Goal: Task Accomplishment & Management: Use online tool/utility

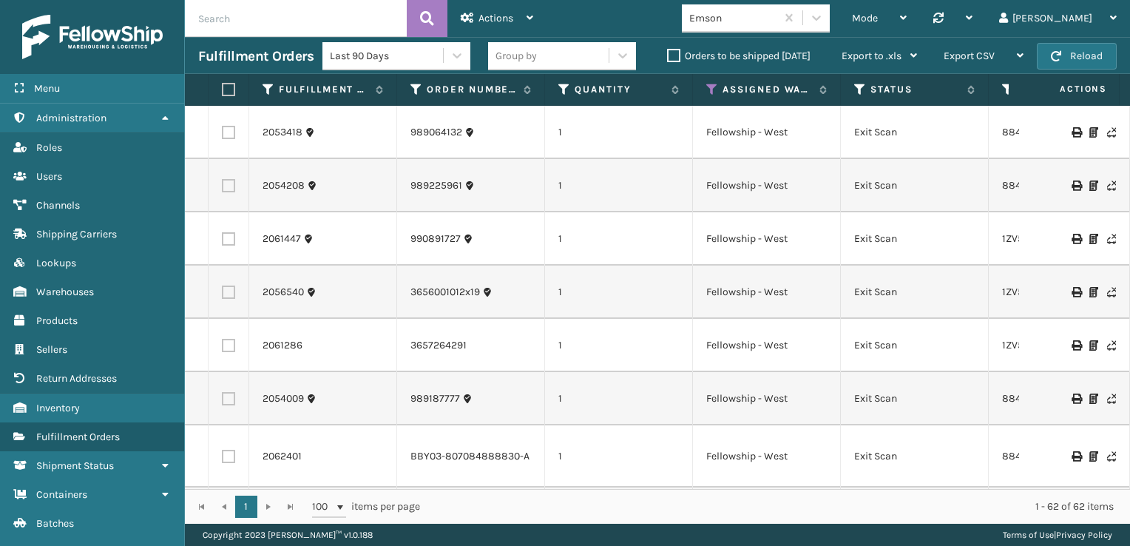
click at [675, 59] on label "Orders to be shipped [DATE]" at bounding box center [738, 56] width 143 height 13
click at [668, 57] on input "Orders to be shipped [DATE]" at bounding box center [667, 52] width 1 height 10
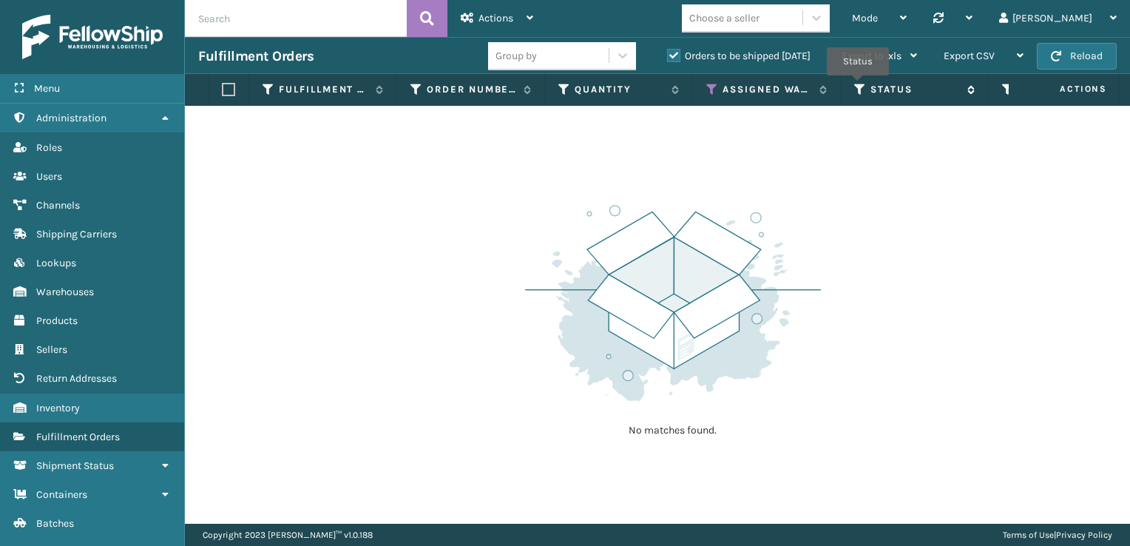
click at [858, 86] on icon at bounding box center [860, 89] width 12 height 13
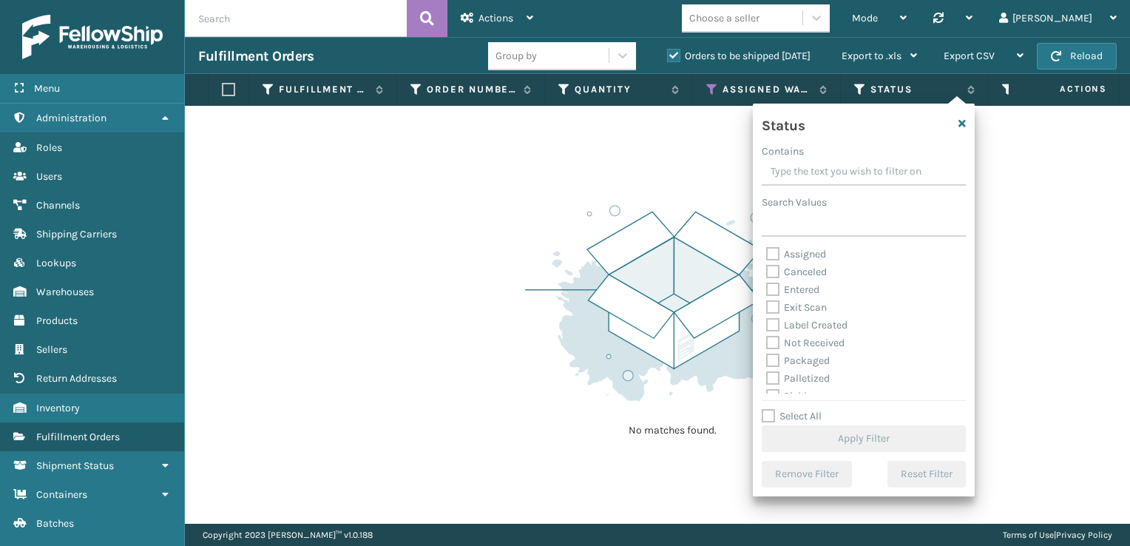
click at [775, 382] on label "Palletized" at bounding box center [798, 378] width 64 height 13
click at [767, 379] on input "Palletized" at bounding box center [766, 375] width 1 height 10
checkbox input "true"
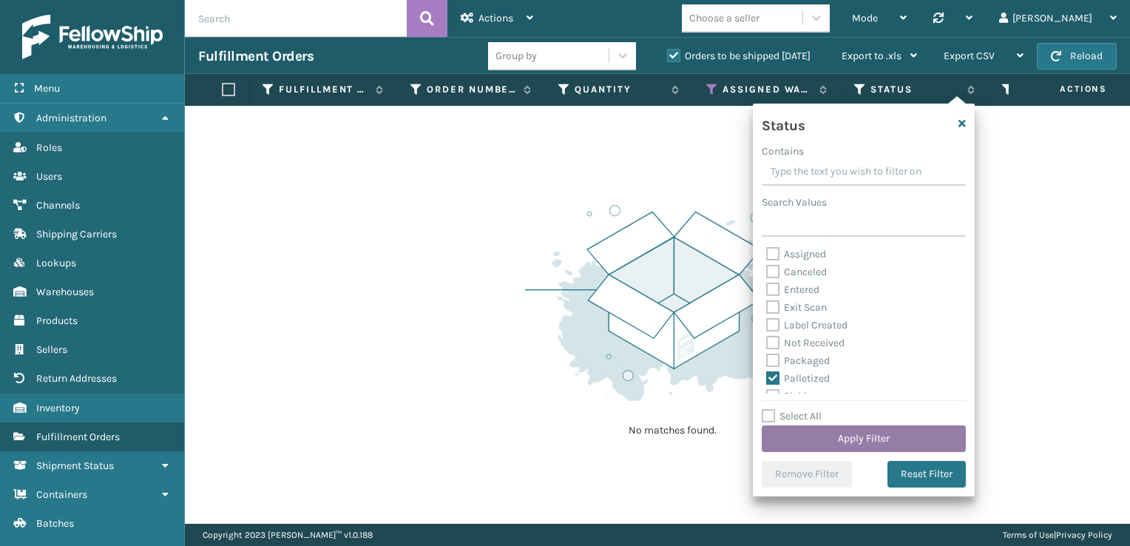
click at [839, 436] on button "Apply Filter" at bounding box center [864, 438] width 204 height 27
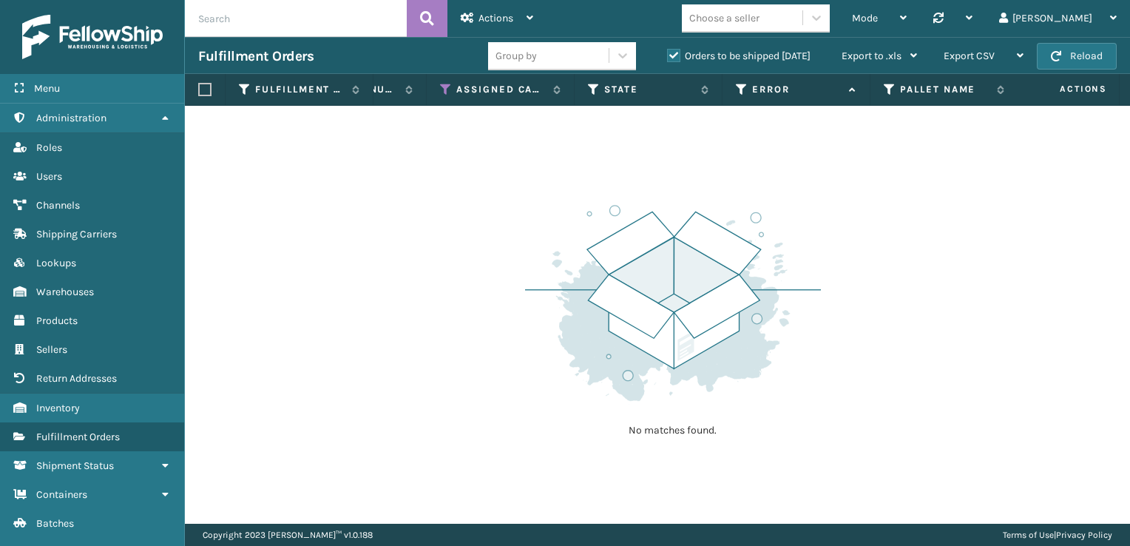
scroll to position [0, 847]
click at [629, 87] on icon at bounding box center [634, 89] width 12 height 13
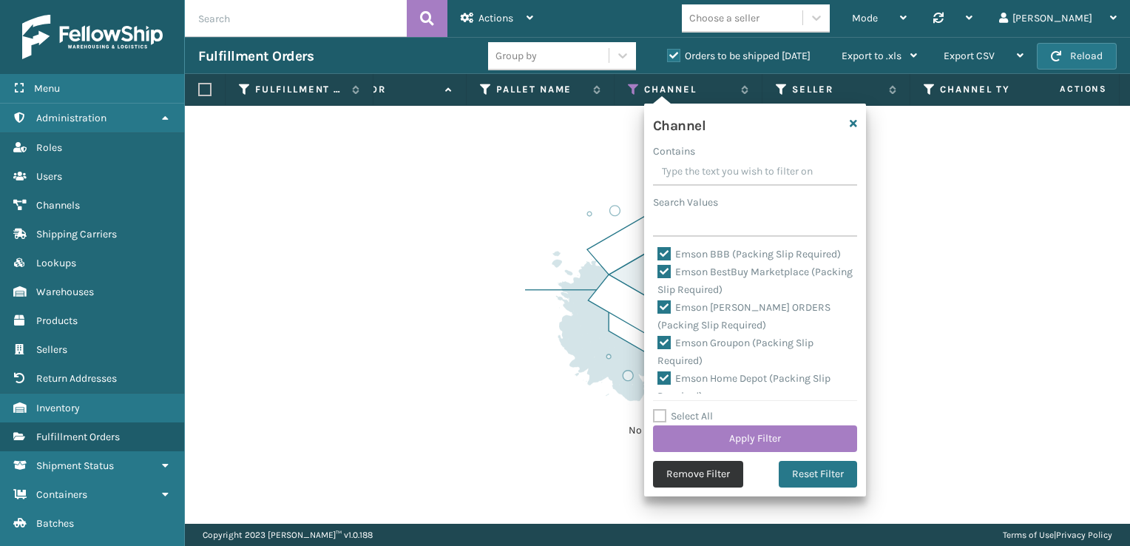
click at [705, 484] on button "Remove Filter" at bounding box center [698, 474] width 90 height 27
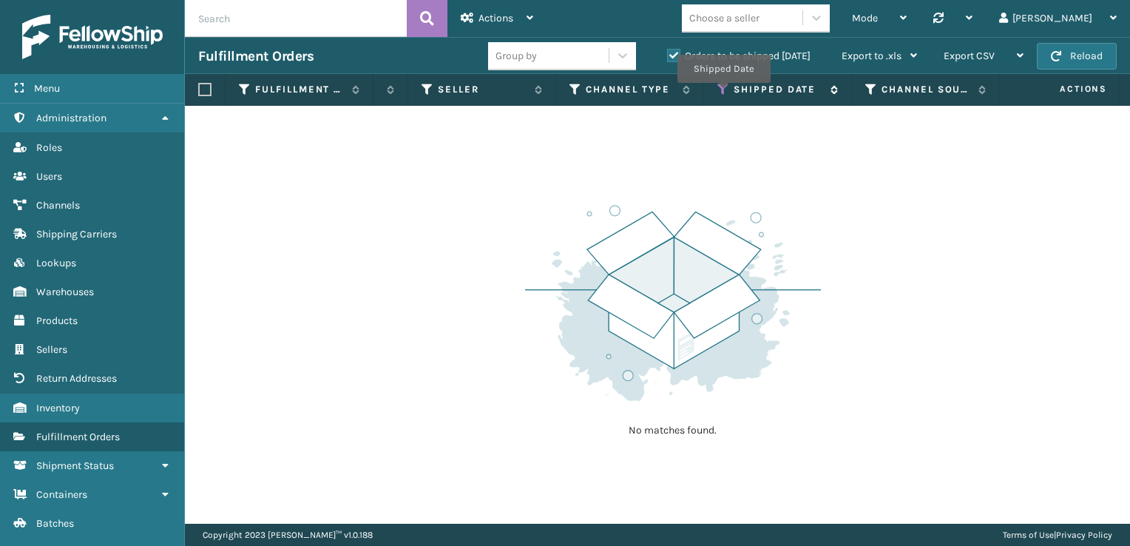
click at [723, 93] on icon at bounding box center [723, 89] width 12 height 13
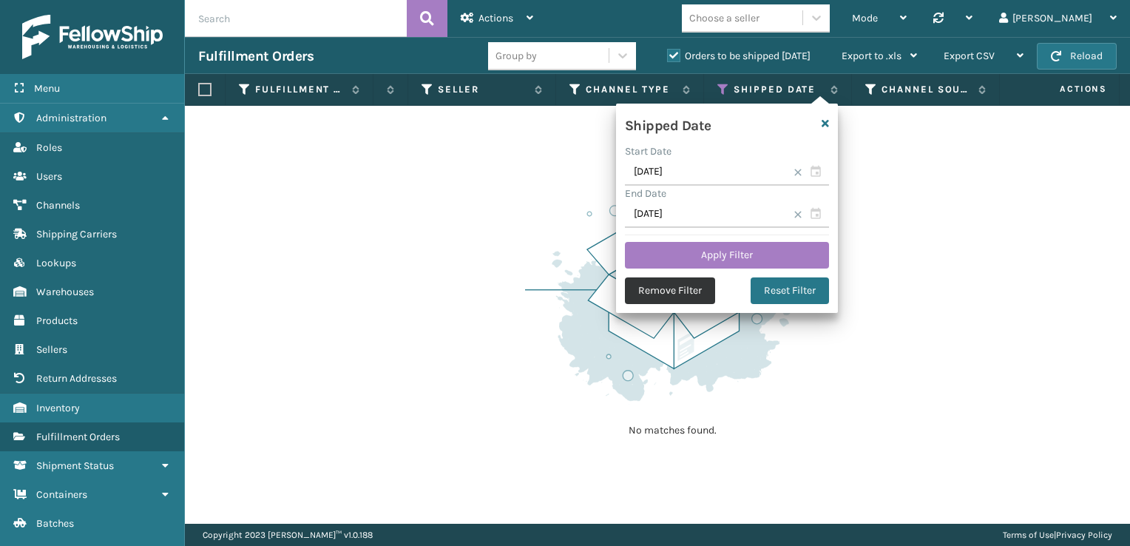
click at [669, 288] on button "Remove Filter" at bounding box center [670, 290] width 90 height 27
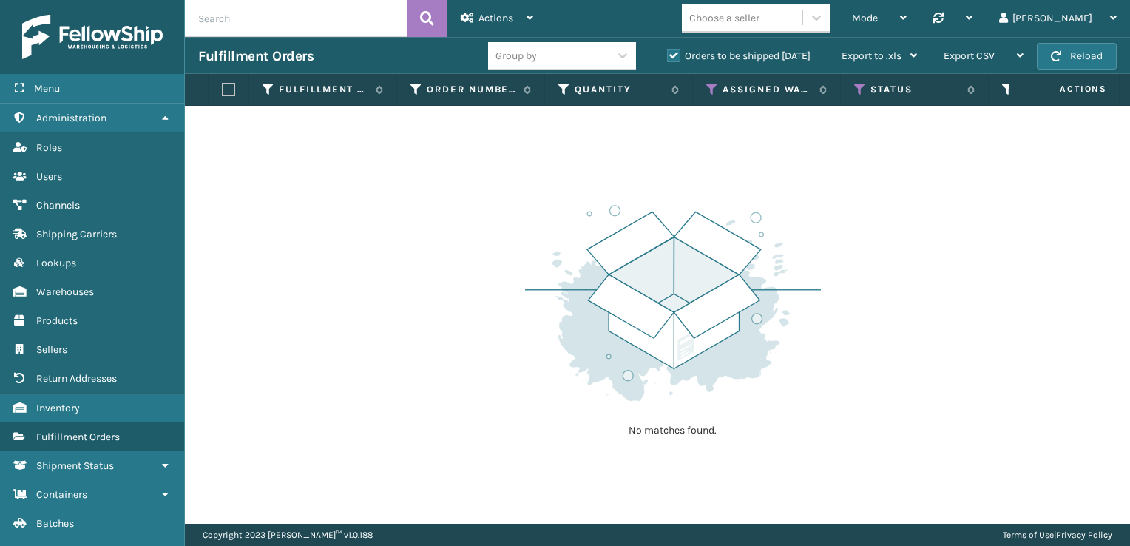
click at [670, 55] on label "Orders to be shipped [DATE]" at bounding box center [738, 56] width 143 height 13
click at [668, 55] on input "Orders to be shipped [DATE]" at bounding box center [667, 52] width 1 height 10
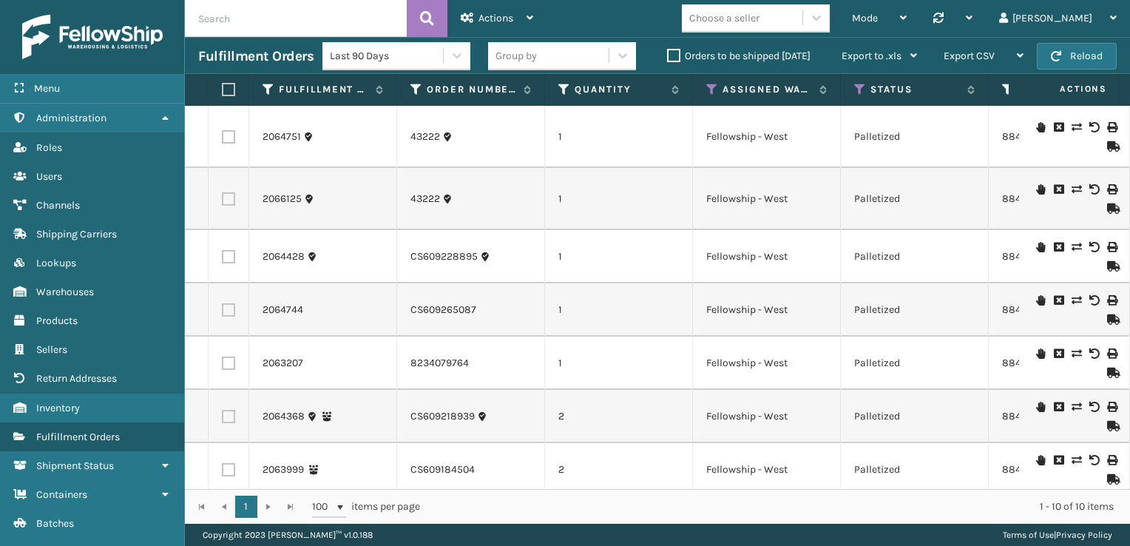
click at [1107, 150] on icon at bounding box center [1111, 146] width 9 height 10
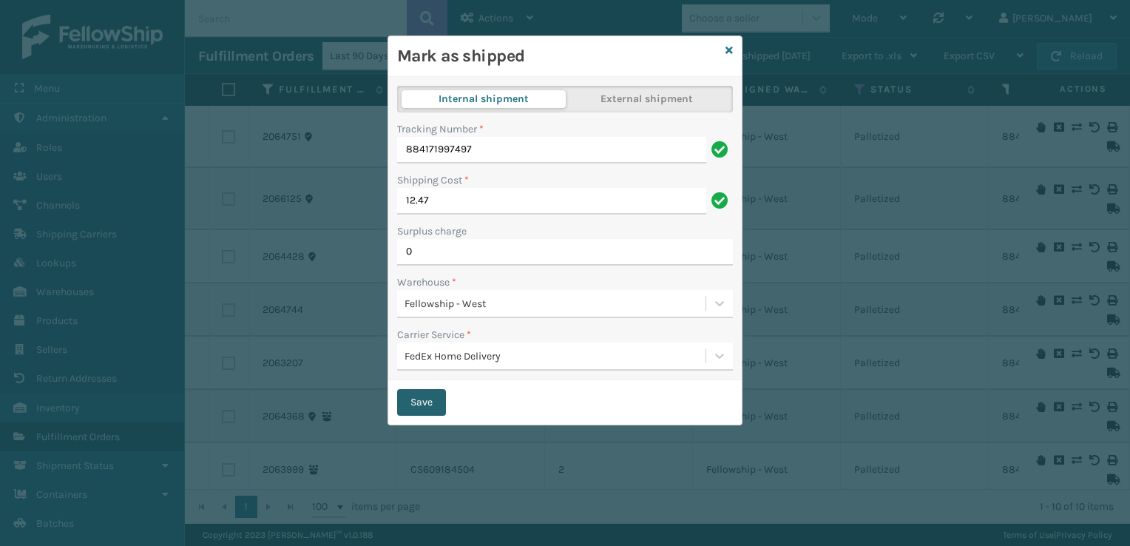
click at [427, 401] on button "Save" at bounding box center [421, 402] width 49 height 27
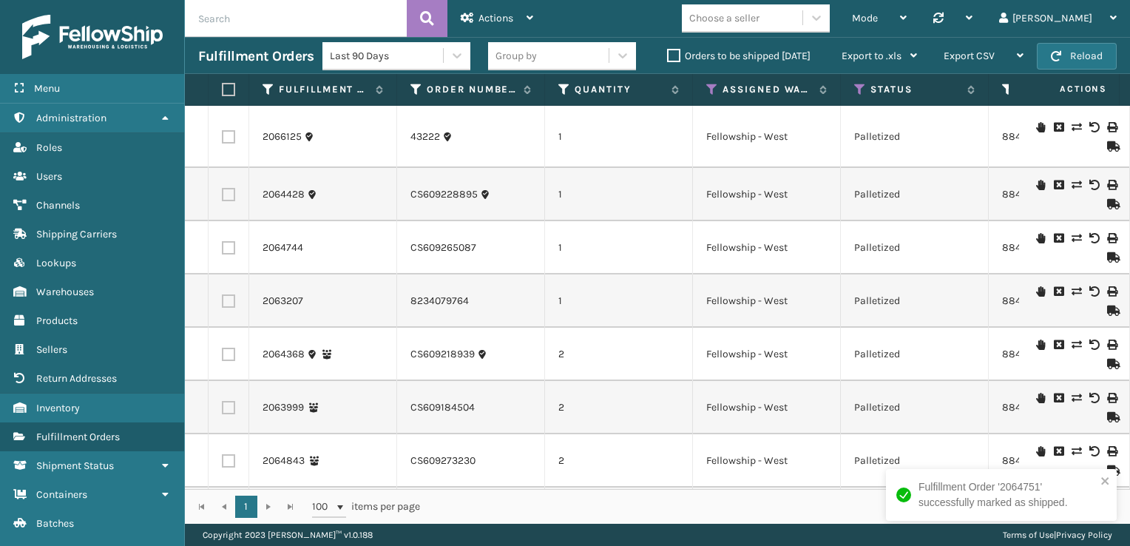
click at [1107, 203] on icon at bounding box center [1111, 204] width 9 height 10
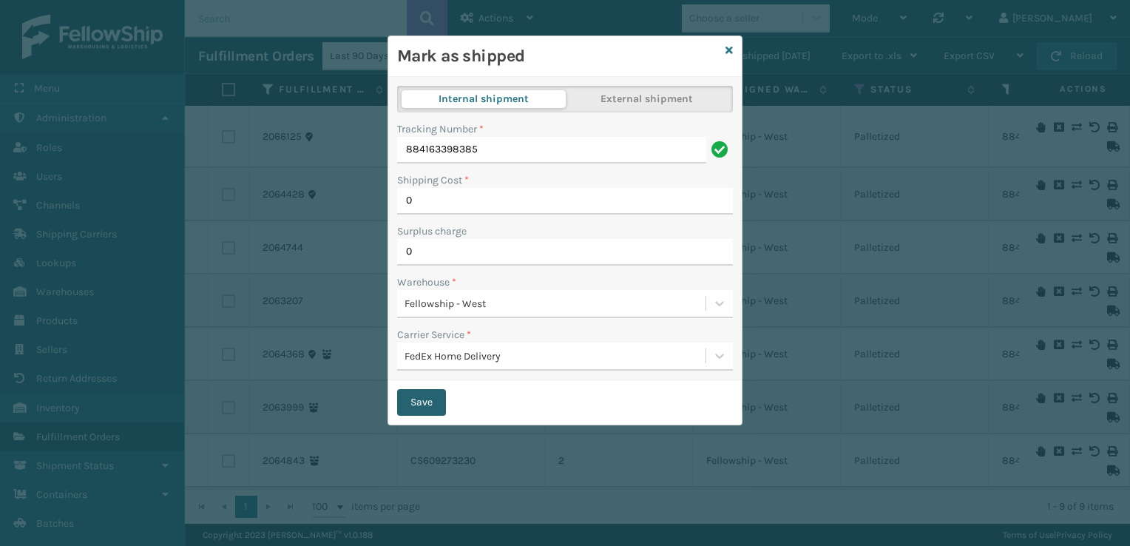
click at [424, 400] on button "Save" at bounding box center [421, 402] width 49 height 27
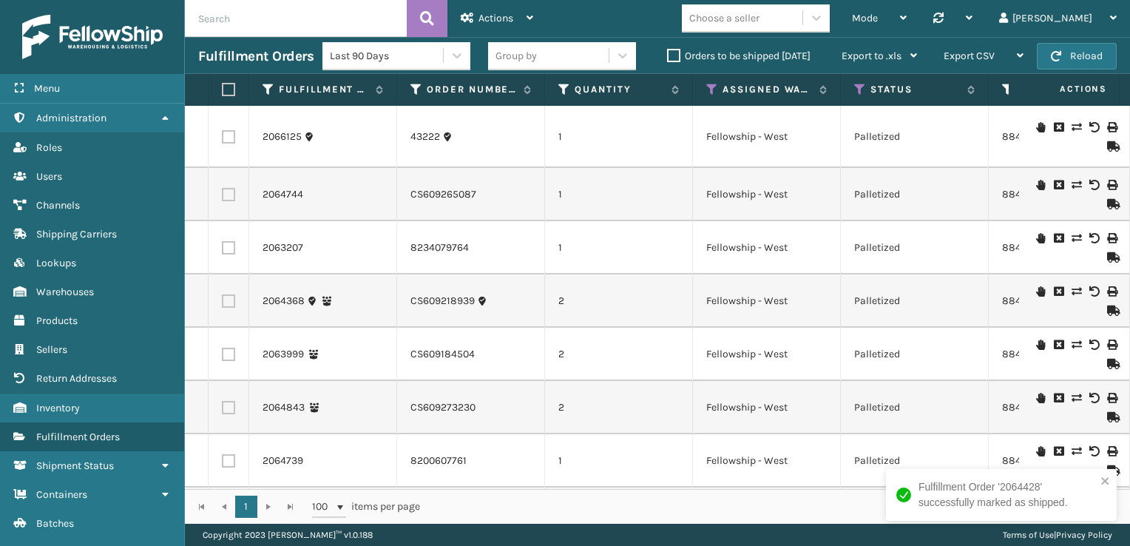
click at [1109, 362] on td at bounding box center [1074, 354] width 111 height 53
click at [1107, 361] on icon at bounding box center [1111, 364] width 9 height 10
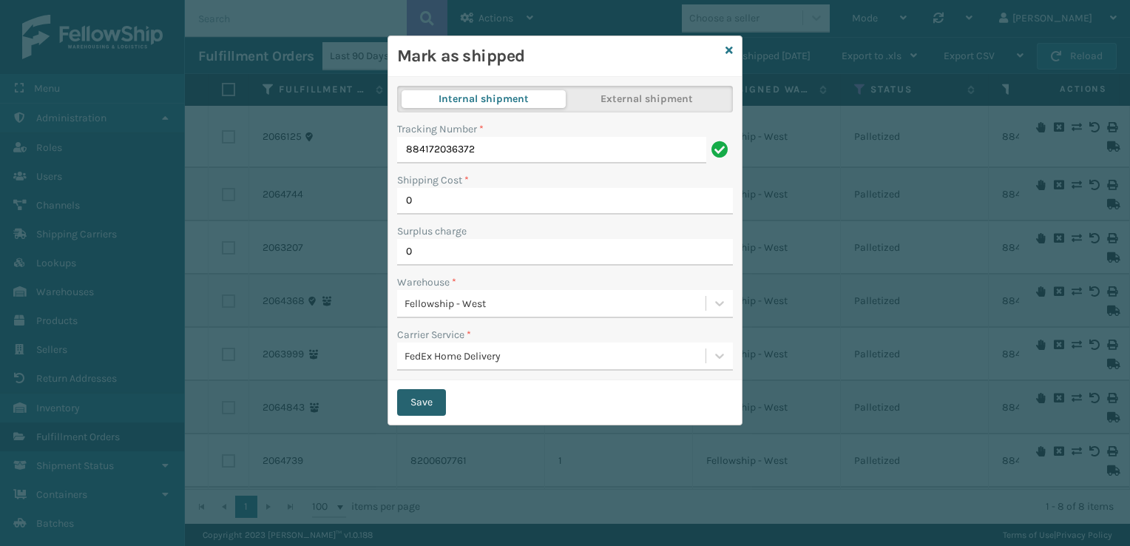
click at [427, 410] on button "Save" at bounding box center [421, 402] width 49 height 27
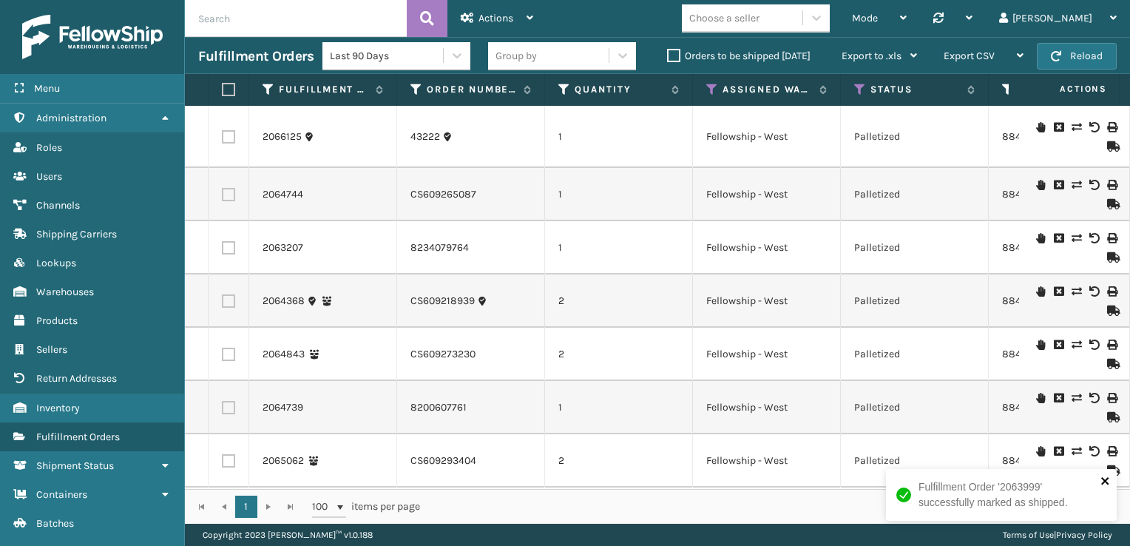
click at [1102, 478] on icon "close" at bounding box center [1104, 480] width 7 height 7
click at [1107, 416] on icon at bounding box center [1111, 417] width 9 height 10
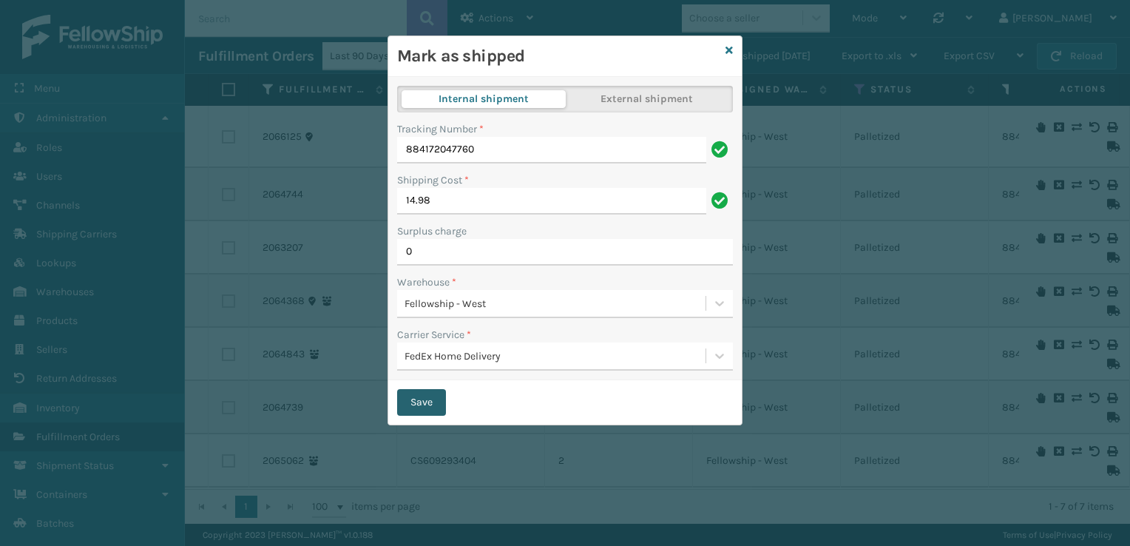
click at [426, 402] on button "Save" at bounding box center [421, 402] width 49 height 27
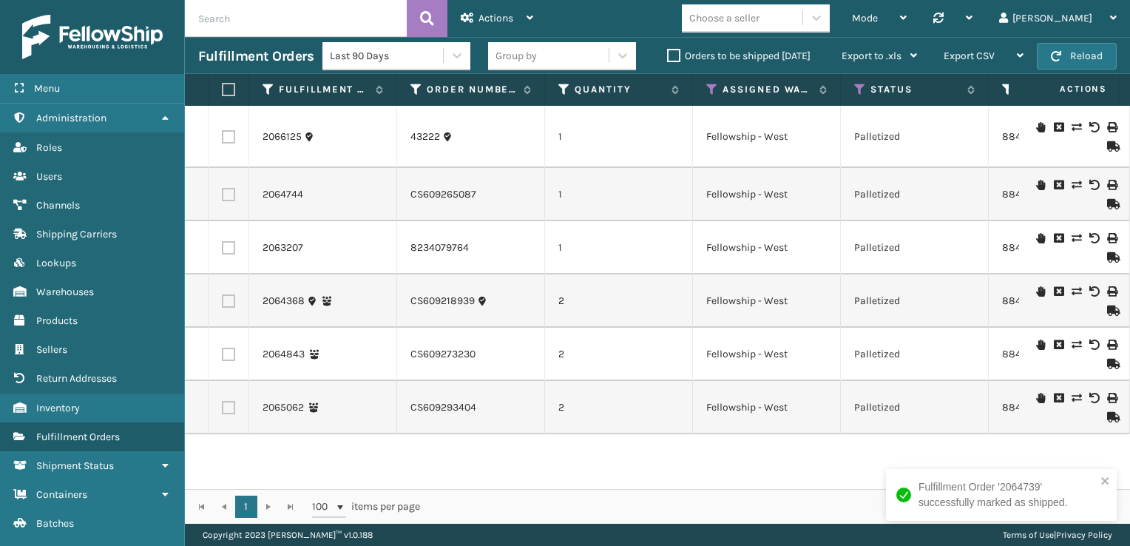
click at [1107, 312] on icon at bounding box center [1111, 310] width 9 height 10
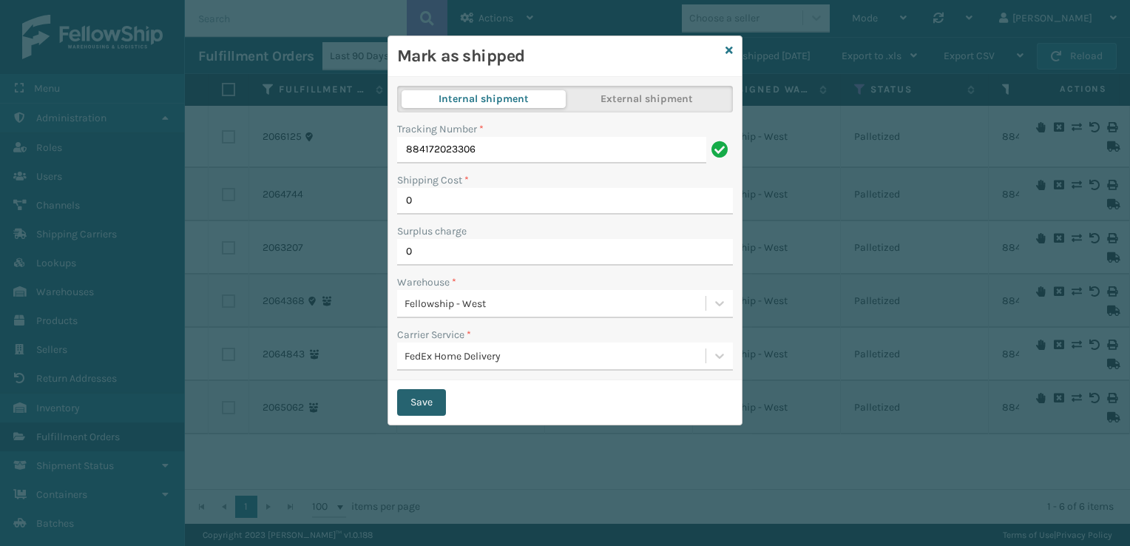
click at [412, 398] on button "Save" at bounding box center [421, 402] width 49 height 27
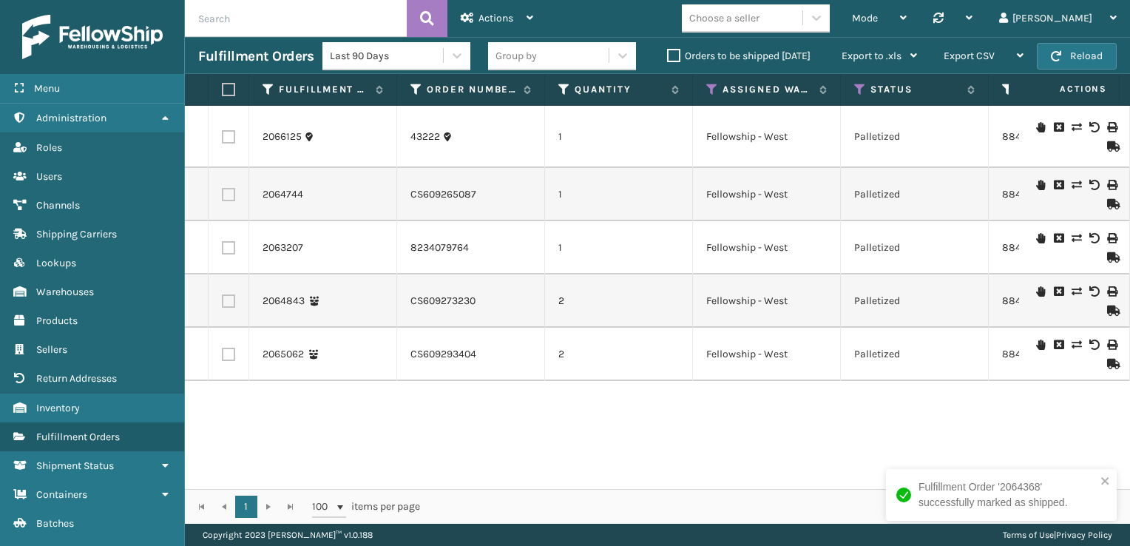
click at [1107, 310] on icon at bounding box center [1111, 310] width 9 height 10
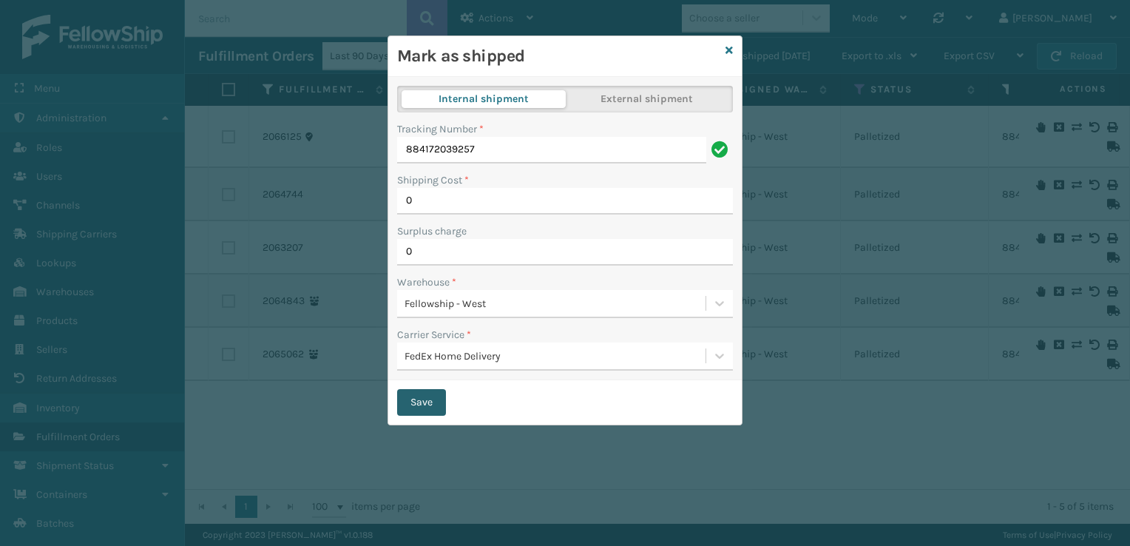
click at [418, 404] on button "Save" at bounding box center [421, 402] width 49 height 27
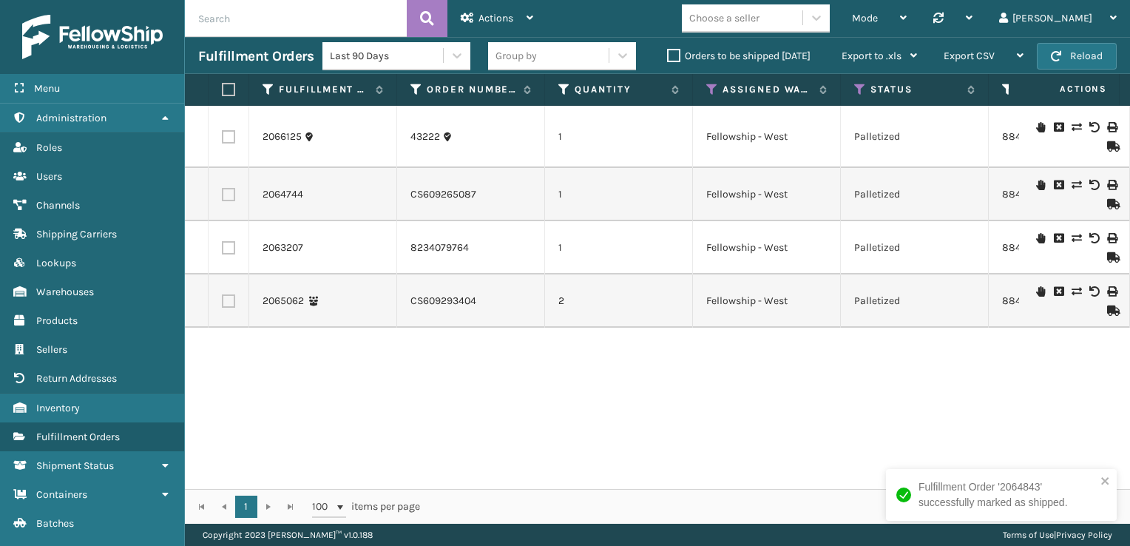
click at [1102, 317] on td at bounding box center [1074, 300] width 111 height 53
click at [1107, 311] on icon at bounding box center [1111, 310] width 9 height 10
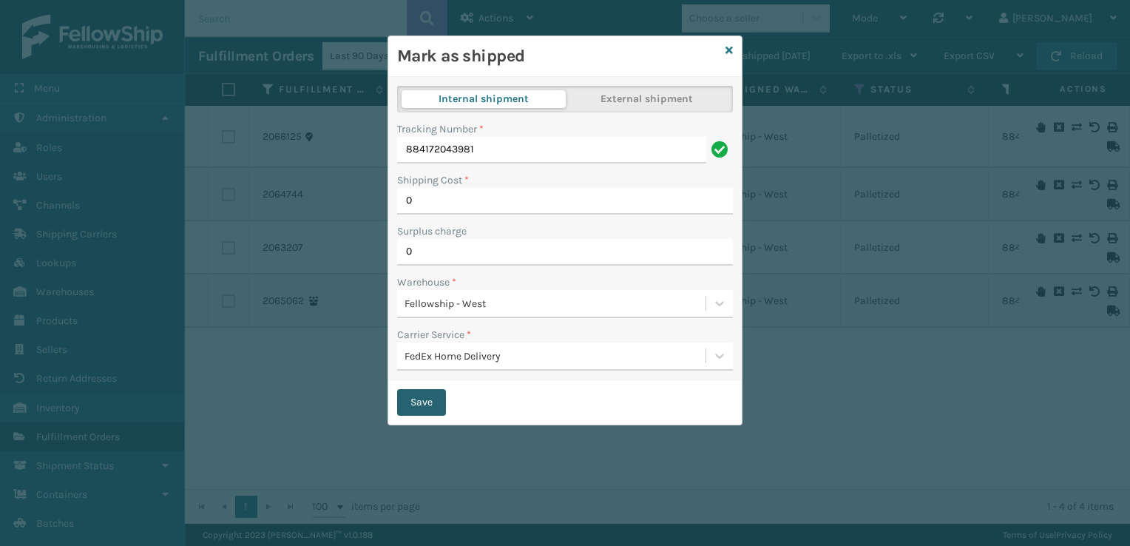
click at [418, 395] on button "Save" at bounding box center [421, 402] width 49 height 27
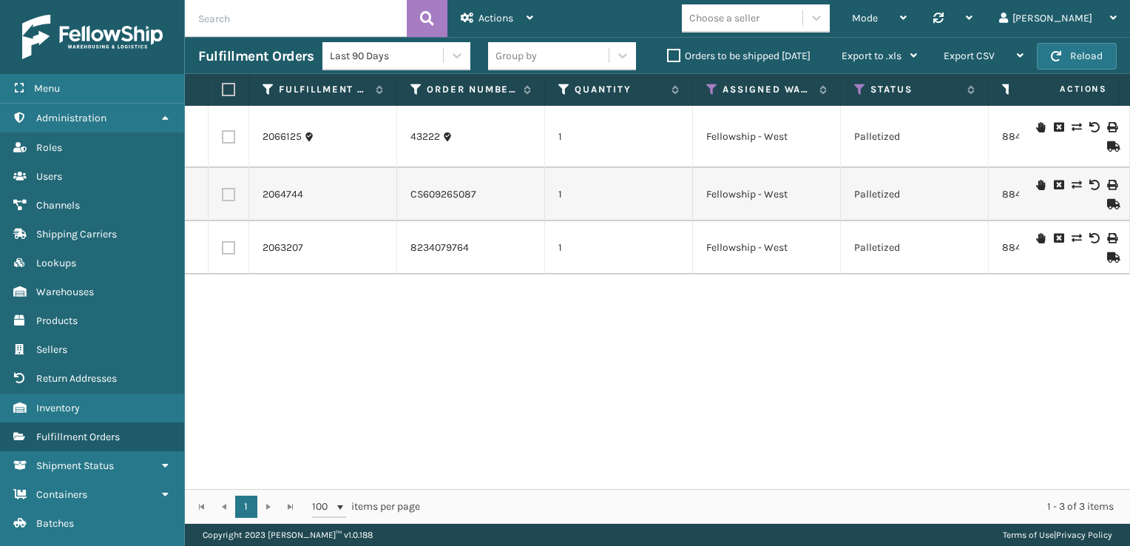
click at [1107, 141] on icon at bounding box center [1111, 146] width 9 height 10
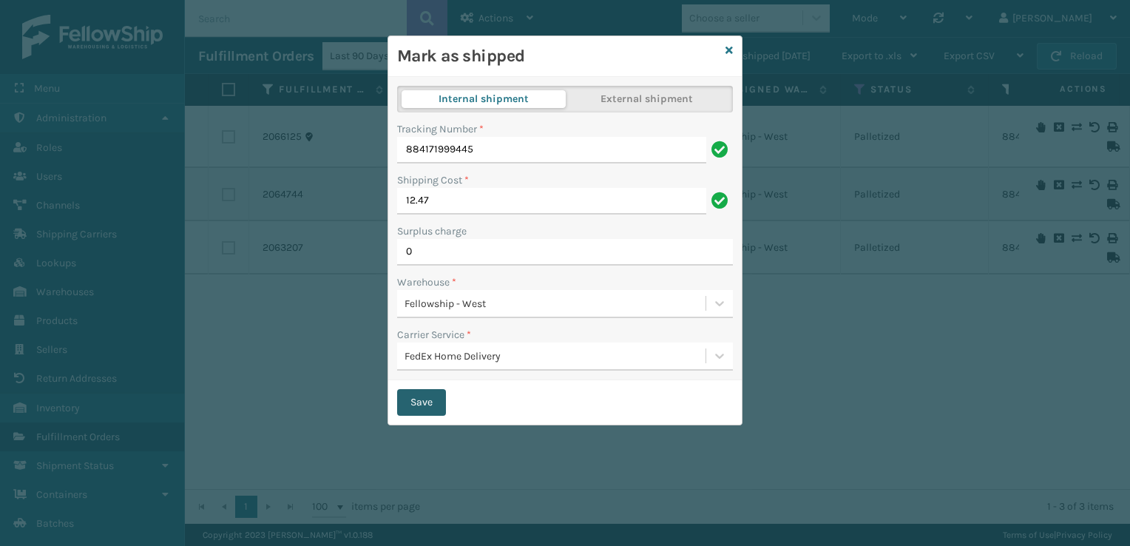
click at [424, 404] on button "Save" at bounding box center [421, 402] width 49 height 27
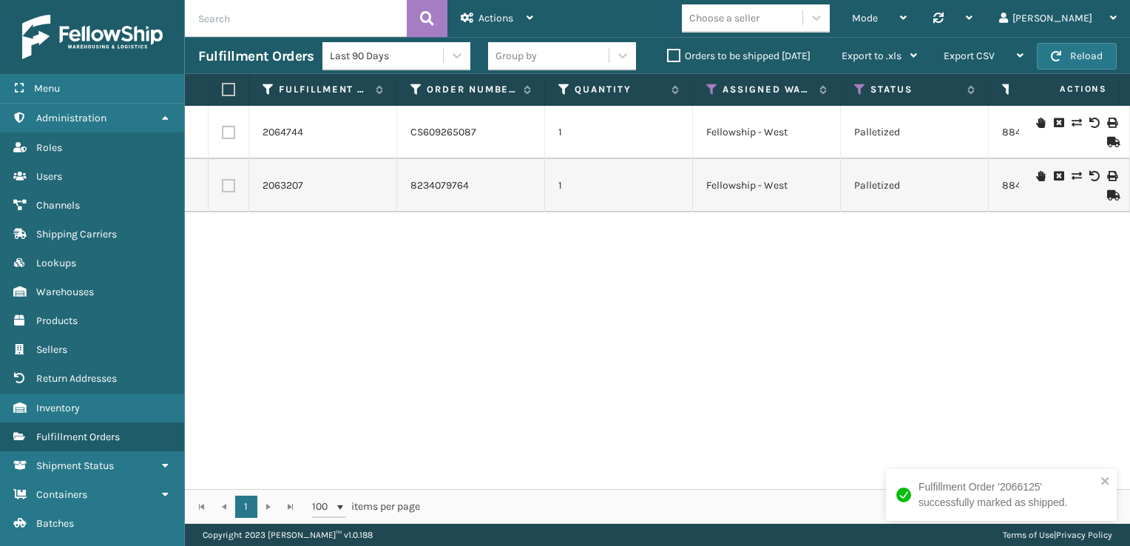
click at [1107, 197] on icon at bounding box center [1111, 195] width 9 height 10
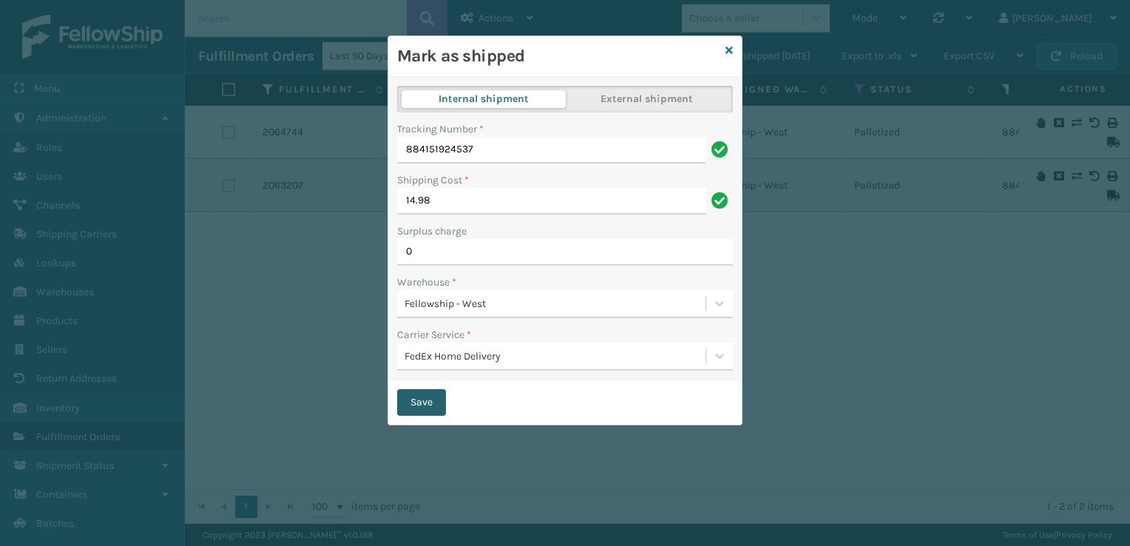
click at [422, 404] on button "Save" at bounding box center [421, 402] width 49 height 27
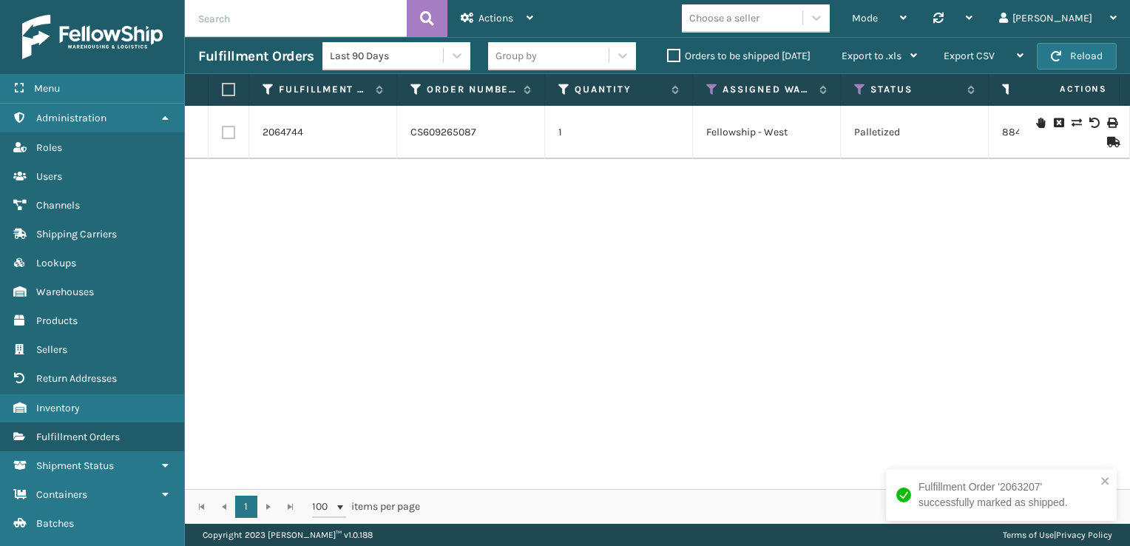
click at [1107, 138] on icon at bounding box center [1111, 142] width 9 height 10
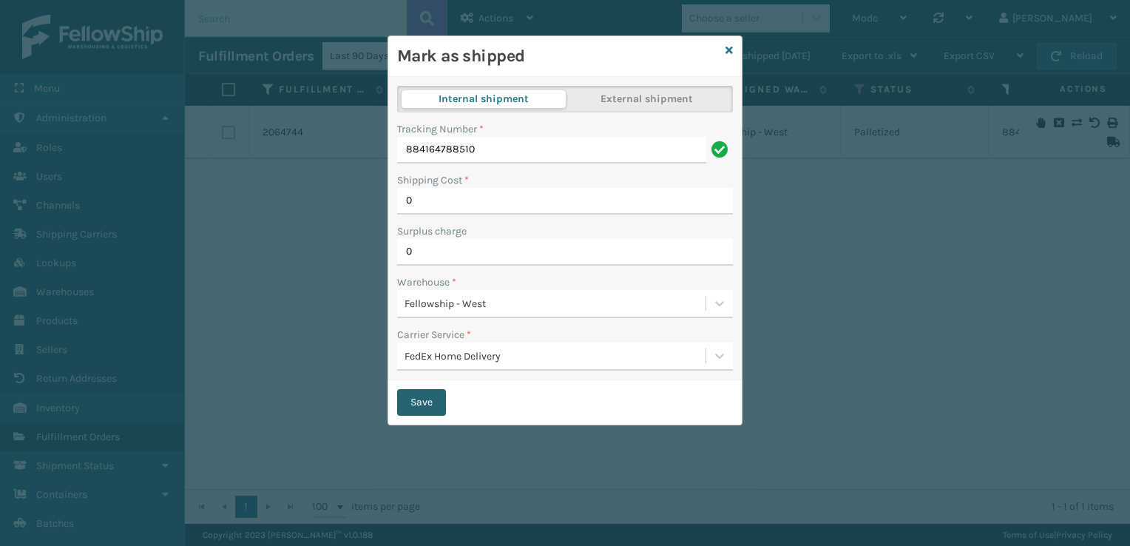
click at [428, 410] on button "Save" at bounding box center [421, 402] width 49 height 27
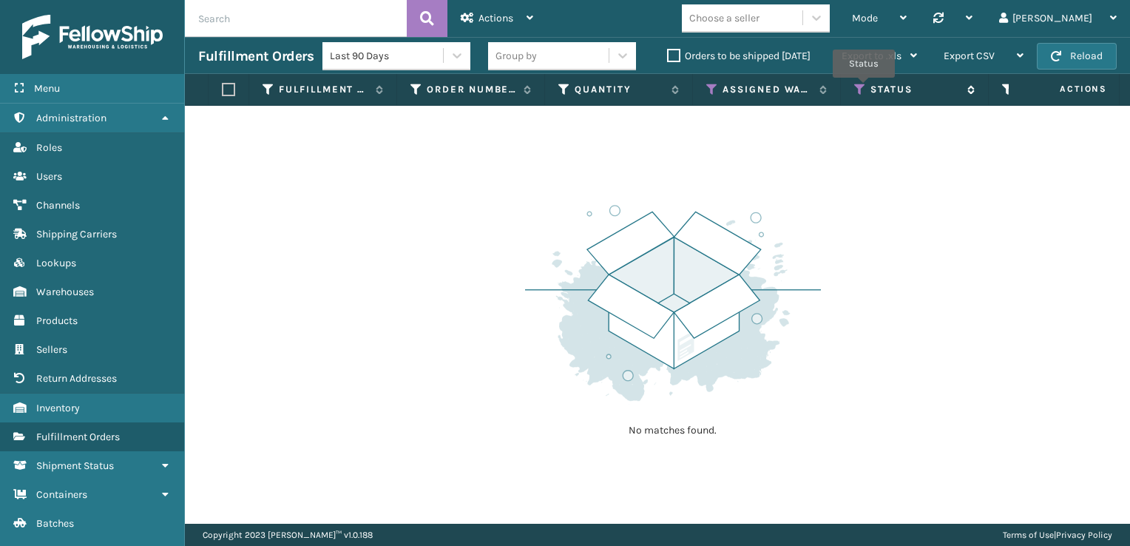
click at [864, 88] on icon at bounding box center [860, 89] width 12 height 13
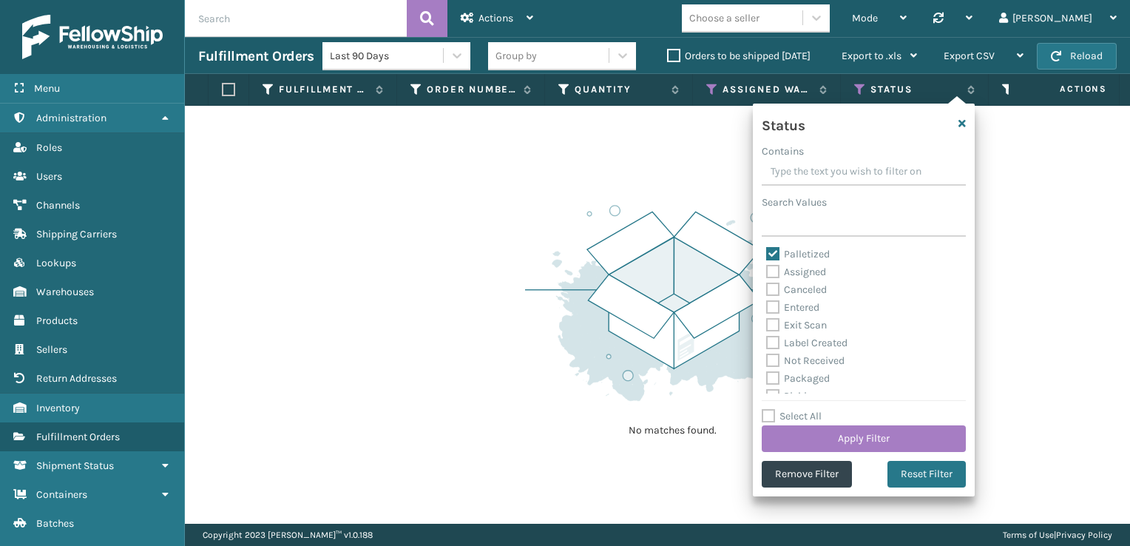
click at [772, 259] on label "Palletized" at bounding box center [798, 254] width 64 height 13
click at [767, 255] on input "Palletized" at bounding box center [766, 251] width 1 height 10
checkbox input "false"
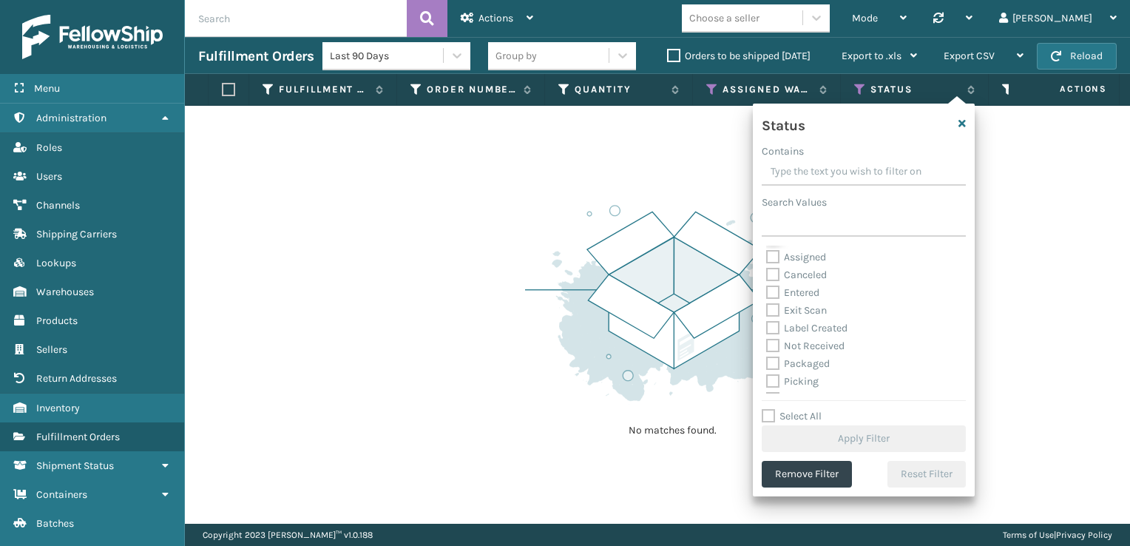
scroll to position [30, 0]
click at [773, 368] on label "Picking" at bounding box center [792, 366] width 53 height 13
click at [767, 368] on input "Picking" at bounding box center [766, 363] width 1 height 10
checkbox input "true"
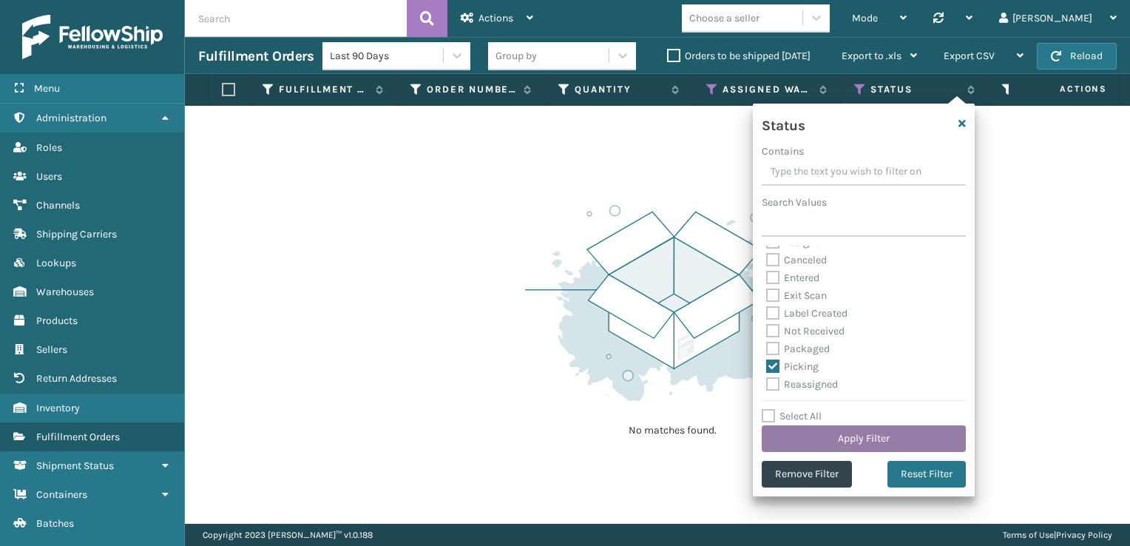
click at [863, 441] on button "Apply Filter" at bounding box center [864, 438] width 204 height 27
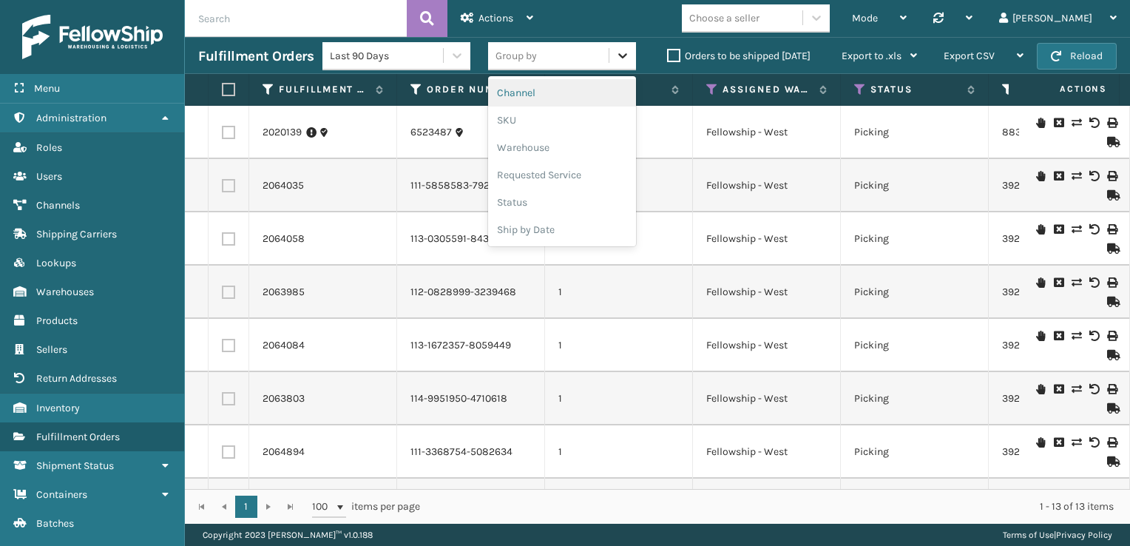
click at [621, 60] on icon at bounding box center [622, 55] width 15 height 15
click at [538, 123] on div "SKU" at bounding box center [562, 119] width 148 height 27
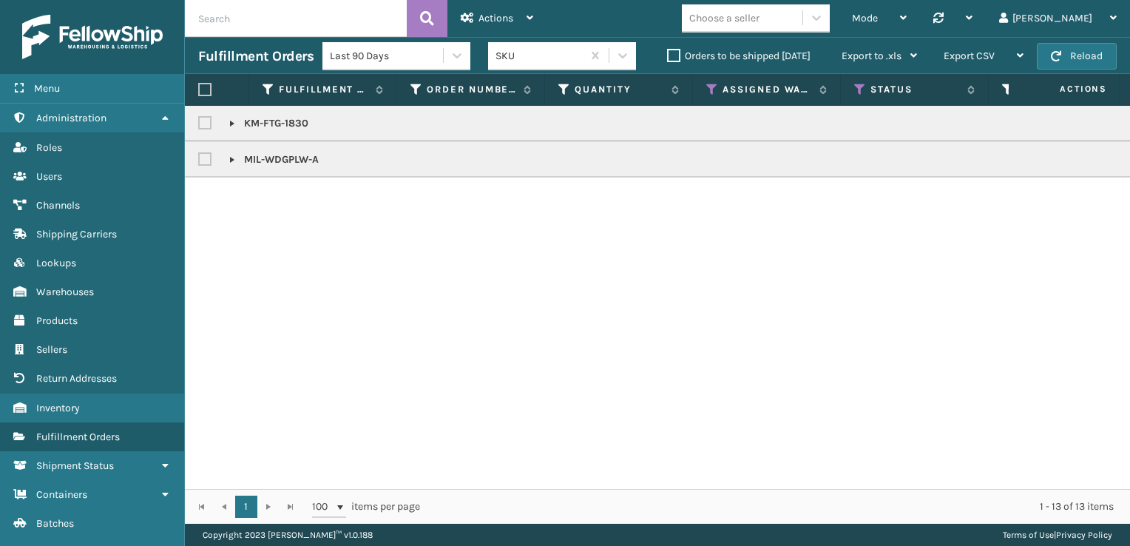
click at [234, 161] on link at bounding box center [232, 160] width 12 height 12
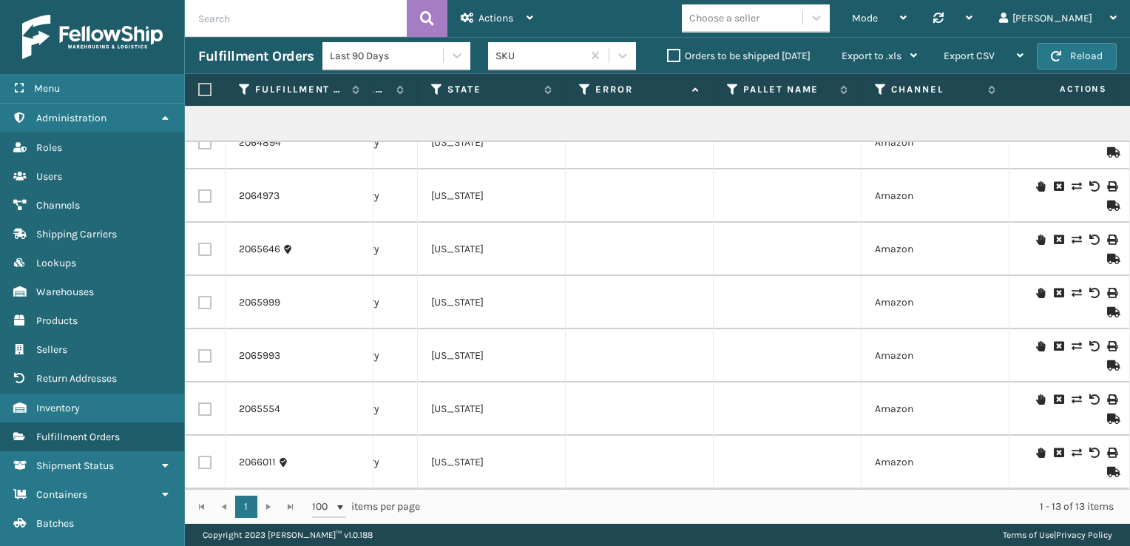
scroll to position [0, 935]
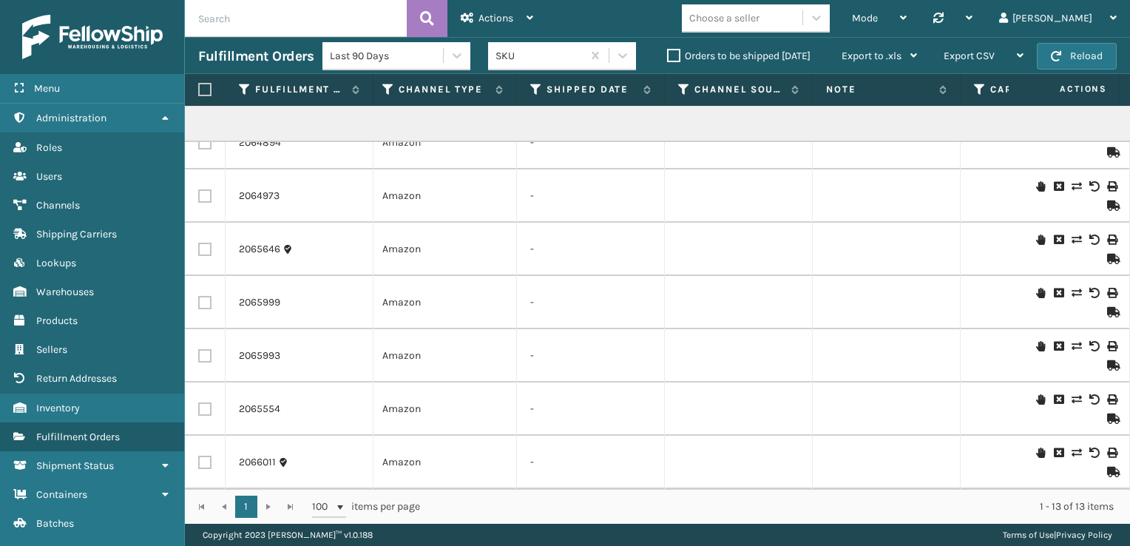
click at [1036, 181] on icon at bounding box center [1040, 186] width 9 height 10
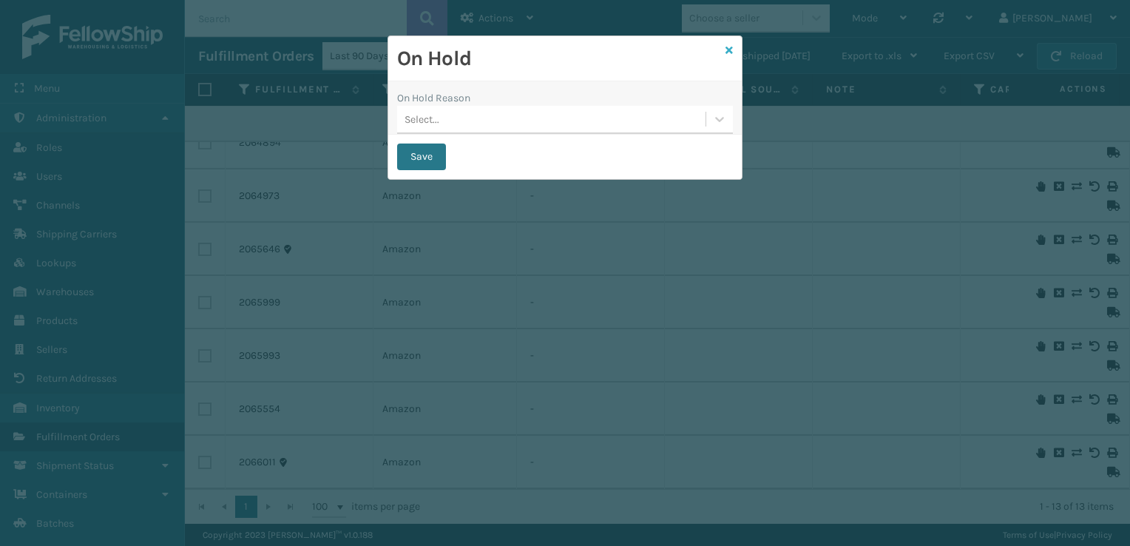
click at [725, 53] on icon at bounding box center [728, 50] width 7 height 10
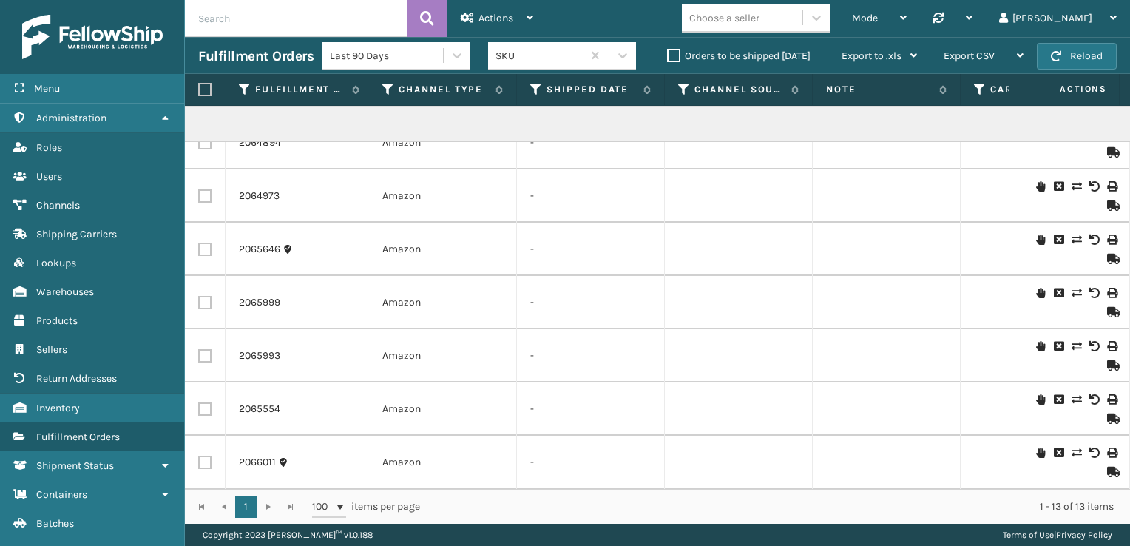
click at [215, 10] on input "text" at bounding box center [296, 18] width 222 height 37
type input "mil-wdg"
